Goal: Task Accomplishment & Management: Manage account settings

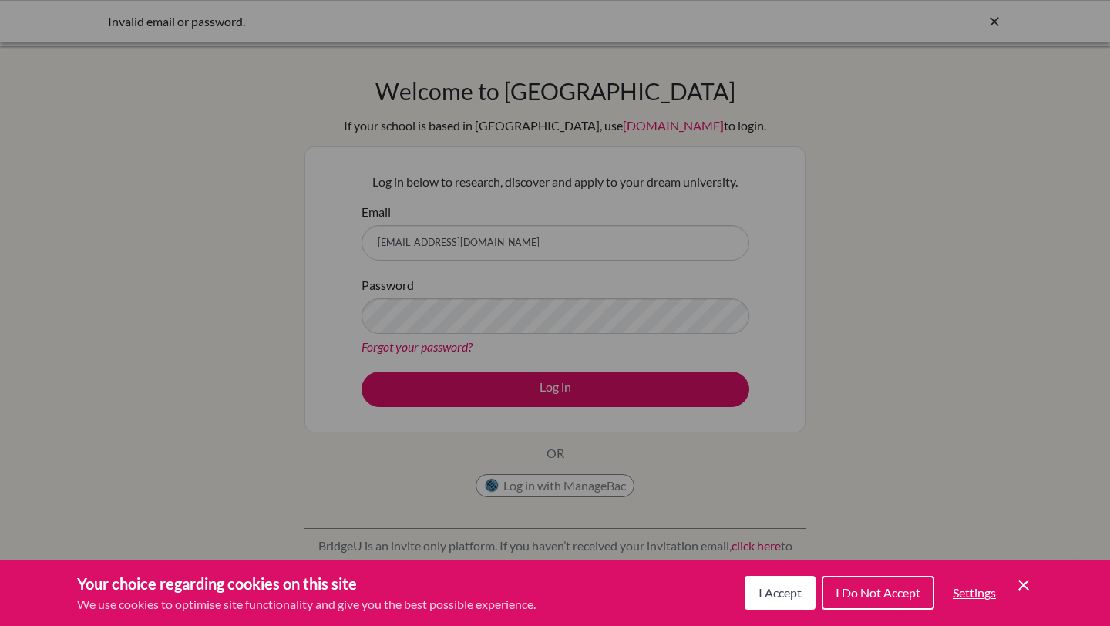
click at [788, 603] on button "I Accept" at bounding box center [779, 593] width 71 height 34
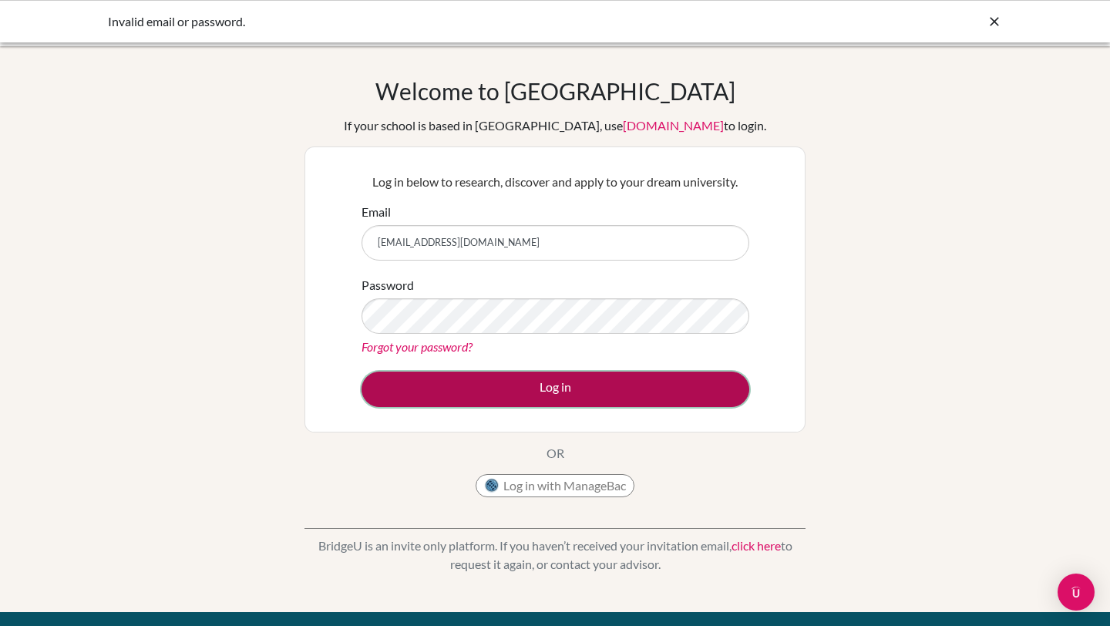
click at [511, 388] on button "Log in" at bounding box center [555, 388] width 388 height 35
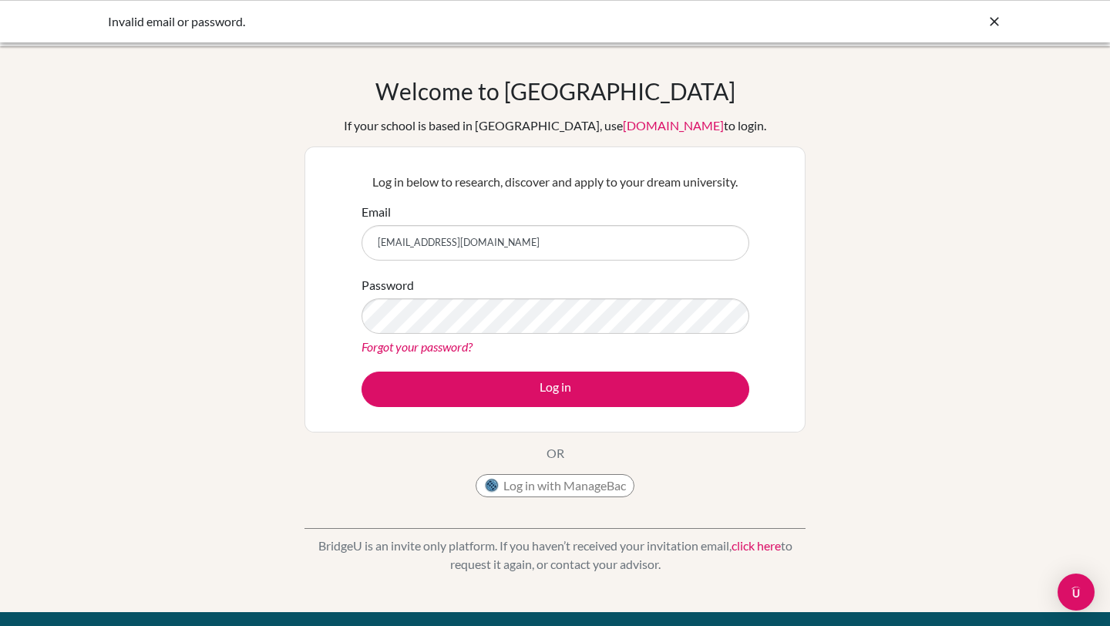
click at [677, 412] on div "Log in below to research, discover and apply to your dream university. Email ba…" at bounding box center [554, 290] width 407 height 254
click at [595, 481] on button "Log in with ManageBac" at bounding box center [554, 485] width 159 height 23
